Goal: Check status: Check status

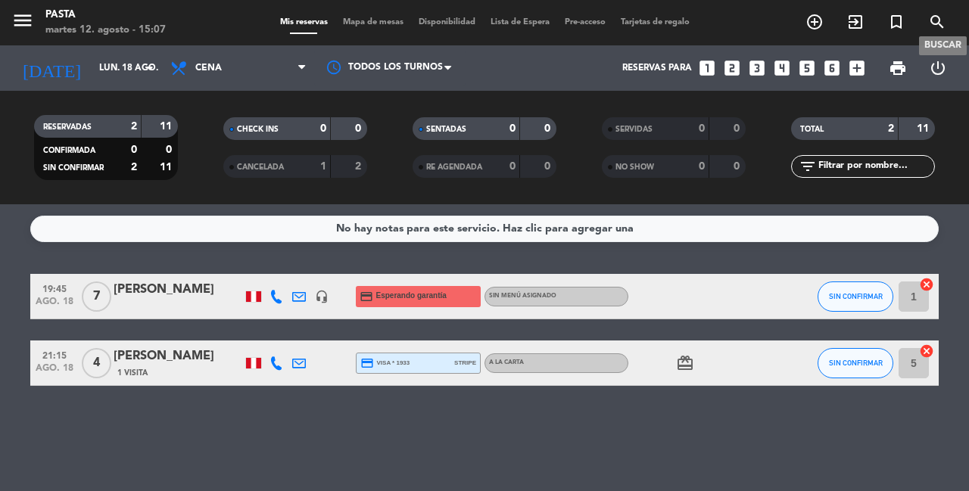
click at [936, 19] on icon "search" at bounding box center [937, 22] width 18 height 18
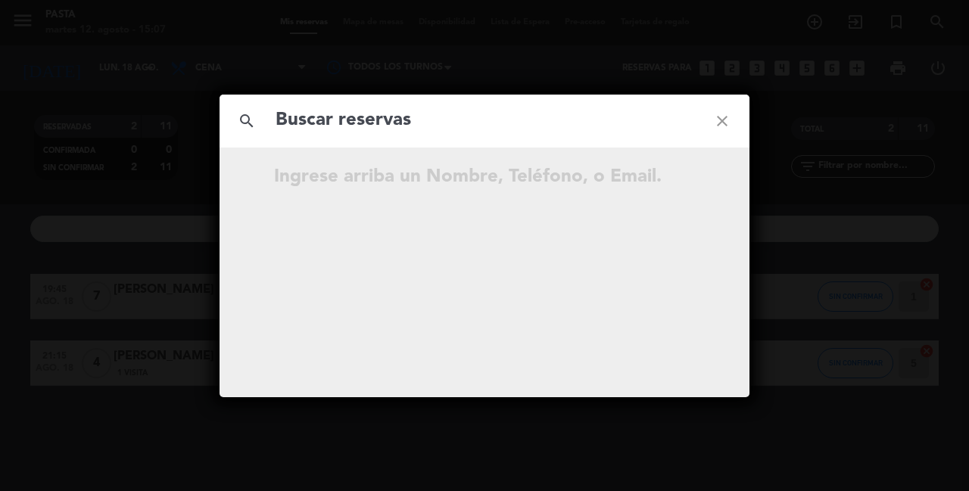
type input "H"
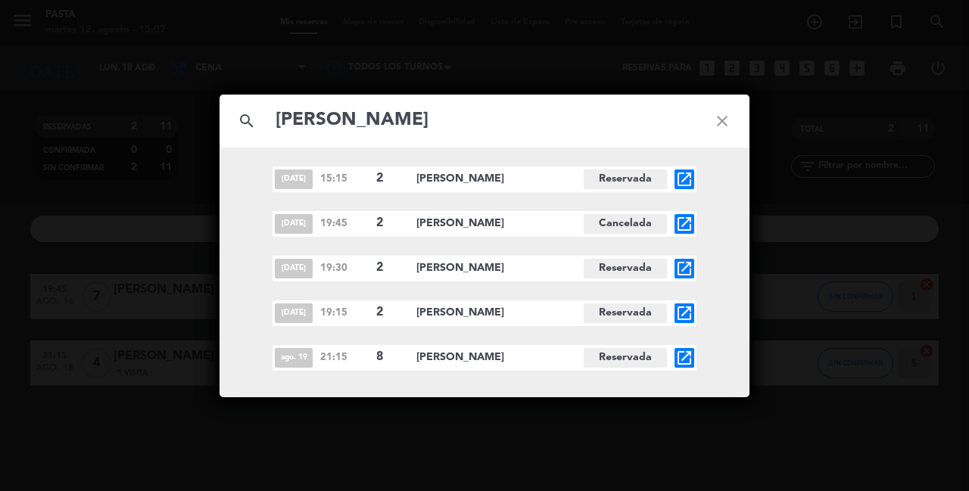
type input "[PERSON_NAME]"
click at [683, 355] on icon "open_in_new" at bounding box center [684, 358] width 18 height 18
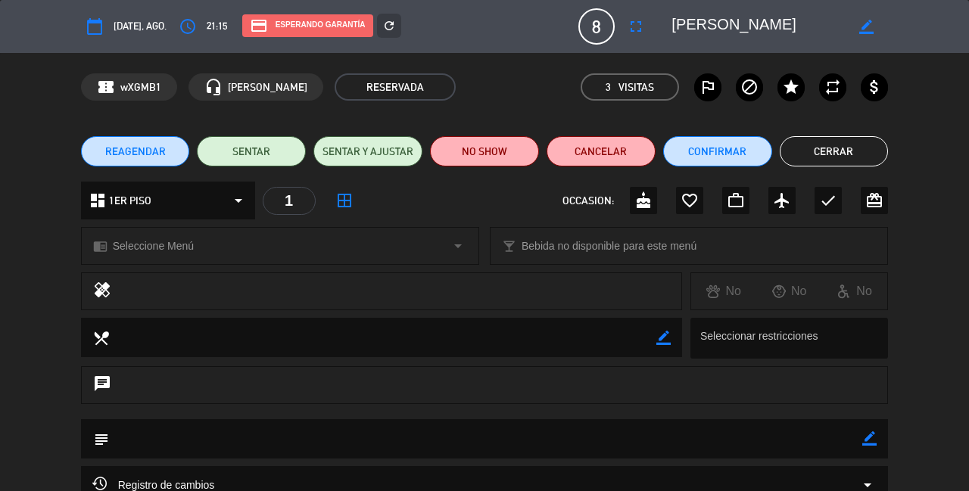
click at [345, 205] on icon "border_all" at bounding box center [344, 200] width 18 height 18
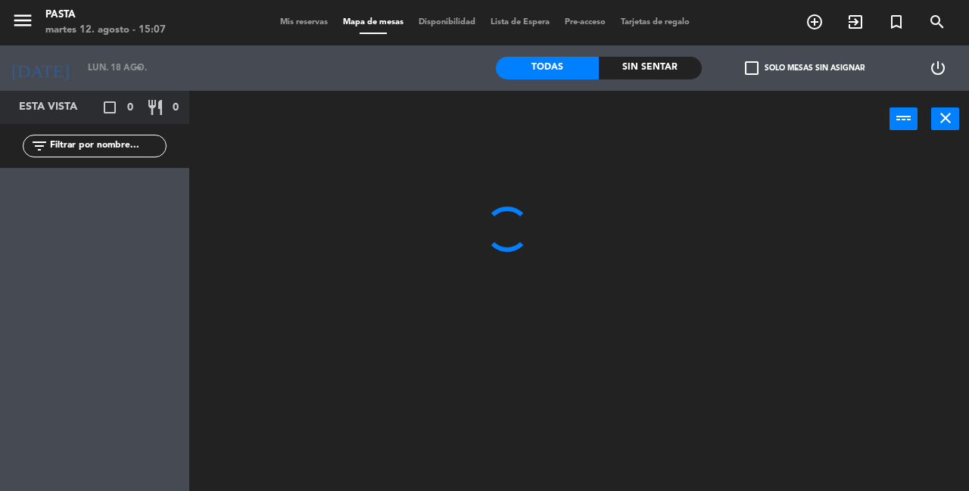
type input "[DATE] ago."
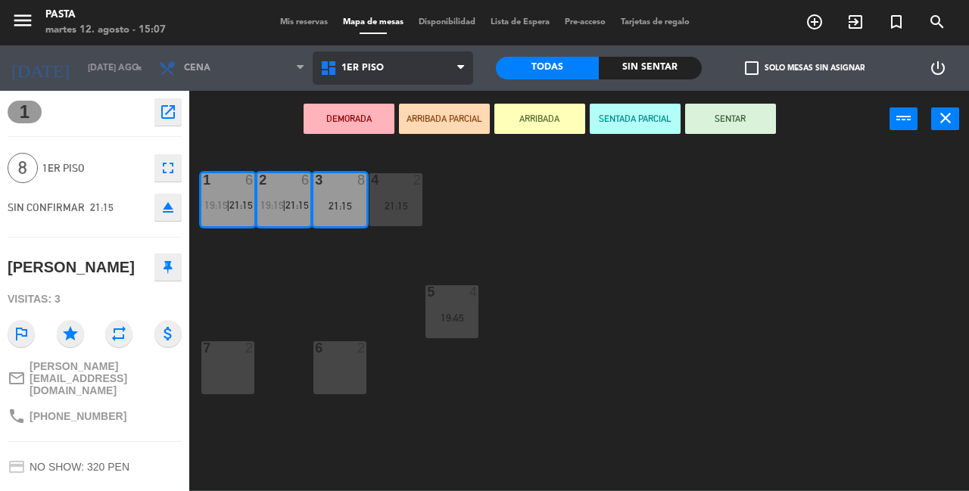
click at [428, 79] on span "1ER PISO" at bounding box center [393, 67] width 161 height 33
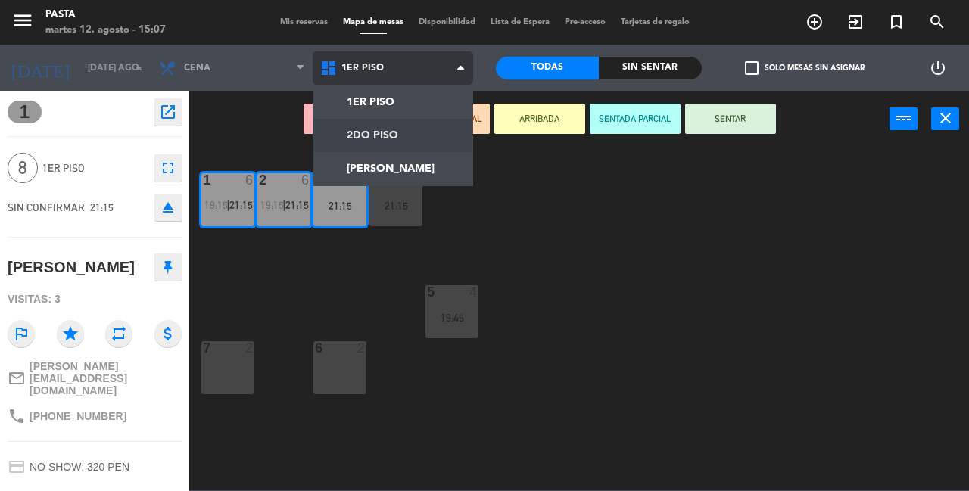
click at [412, 140] on ng-component "menu Pasta martes 12. agosto - 15:07 Mis reservas Mapa de mesas Disponibilidad …" at bounding box center [484, 245] width 969 height 490
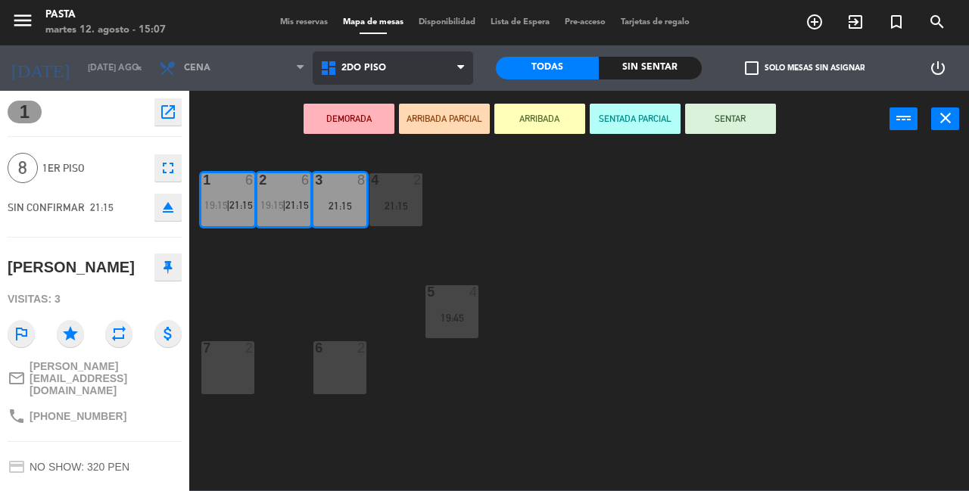
click at [378, 61] on span "2DO PISO" at bounding box center [393, 67] width 161 height 33
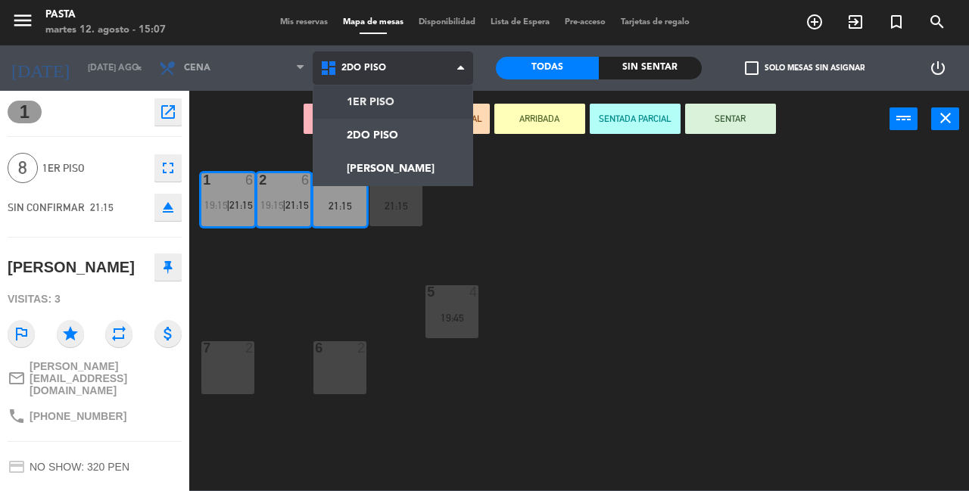
click at [387, 103] on ng-component "menu Pasta martes 12. agosto - 15:07 Mis reservas Mapa de mesas Disponibilidad …" at bounding box center [484, 245] width 969 height 490
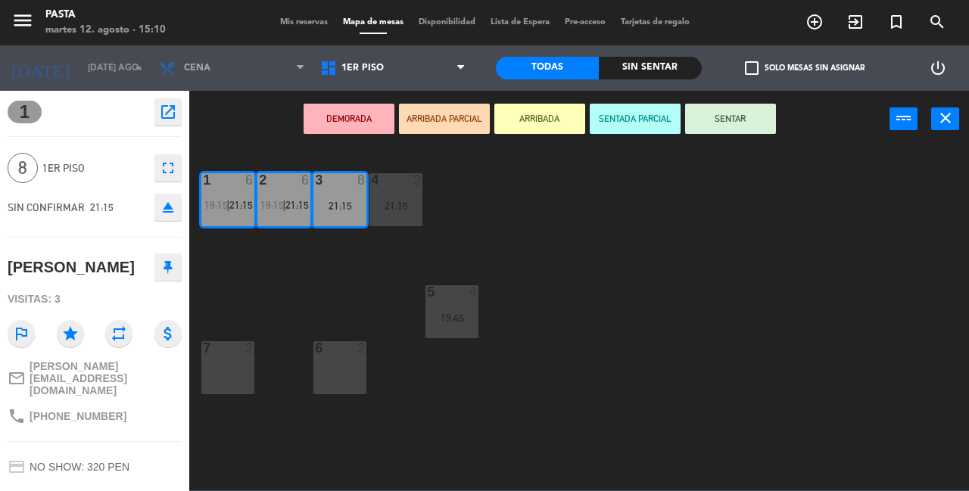
click at [162, 169] on icon "fullscreen" at bounding box center [168, 168] width 18 height 18
